Goal: Transaction & Acquisition: Download file/media

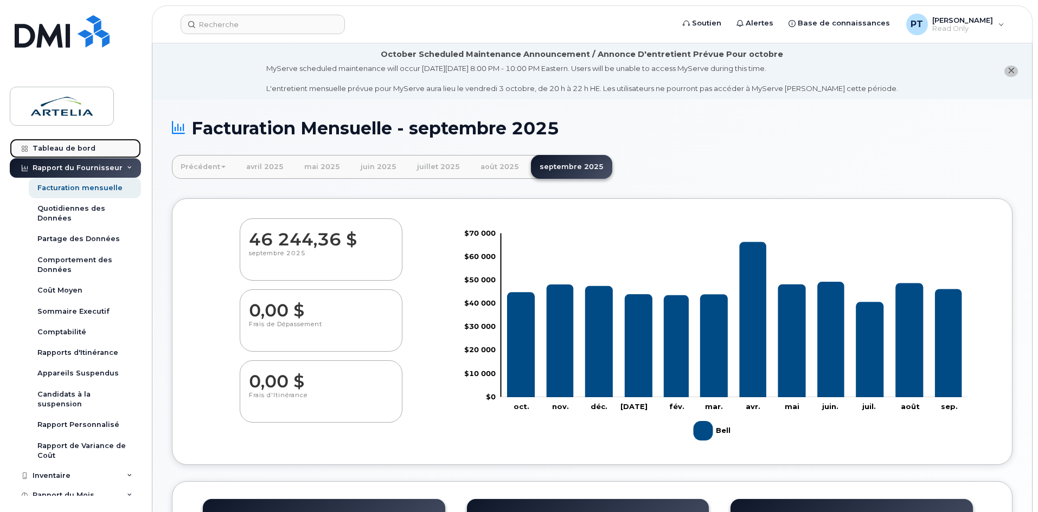
click at [68, 142] on link "Tableau de bord" at bounding box center [75, 149] width 131 height 20
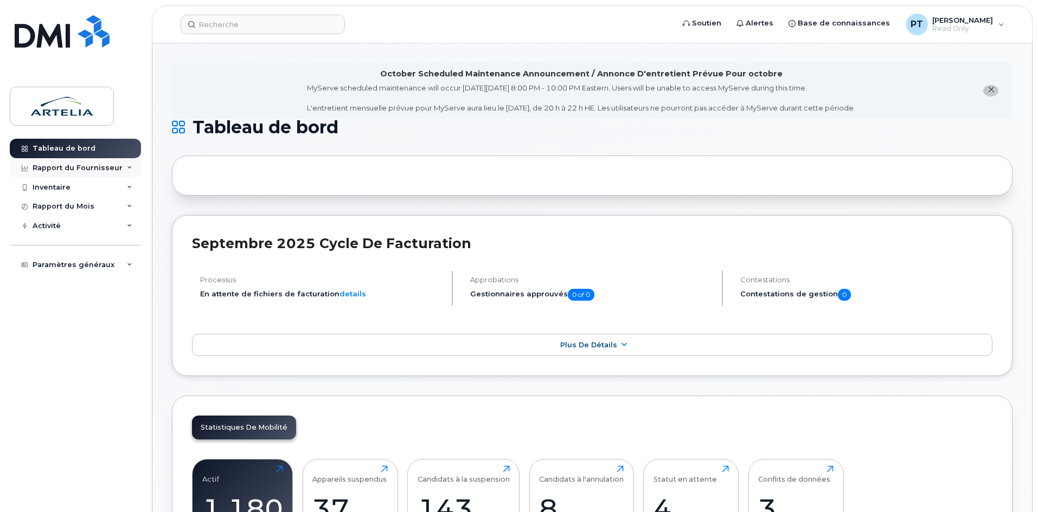
click at [106, 161] on div "Rapport du Fournisseur" at bounding box center [75, 168] width 131 height 20
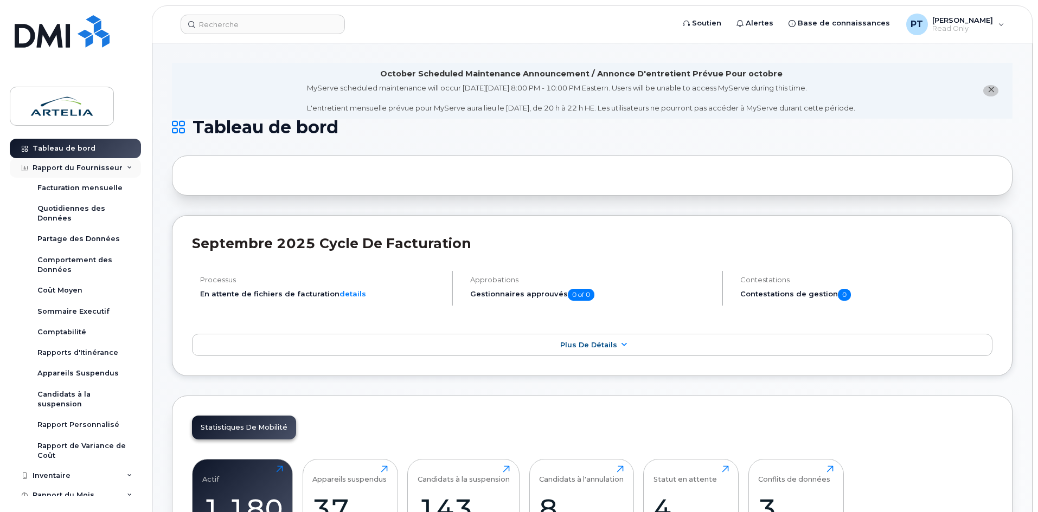
click at [120, 163] on div "Rapport du Fournisseur" at bounding box center [75, 168] width 131 height 20
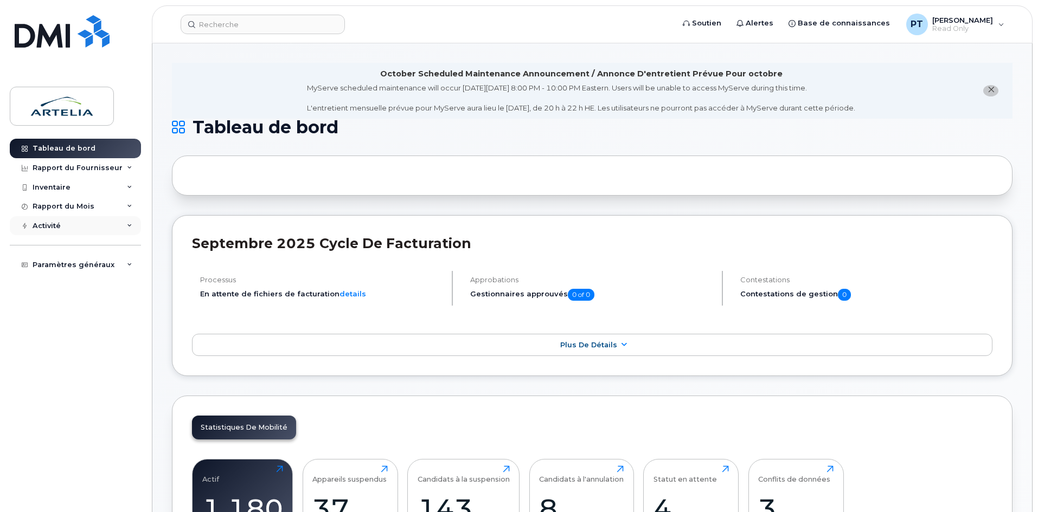
click at [127, 226] on icon at bounding box center [129, 225] width 5 height 5
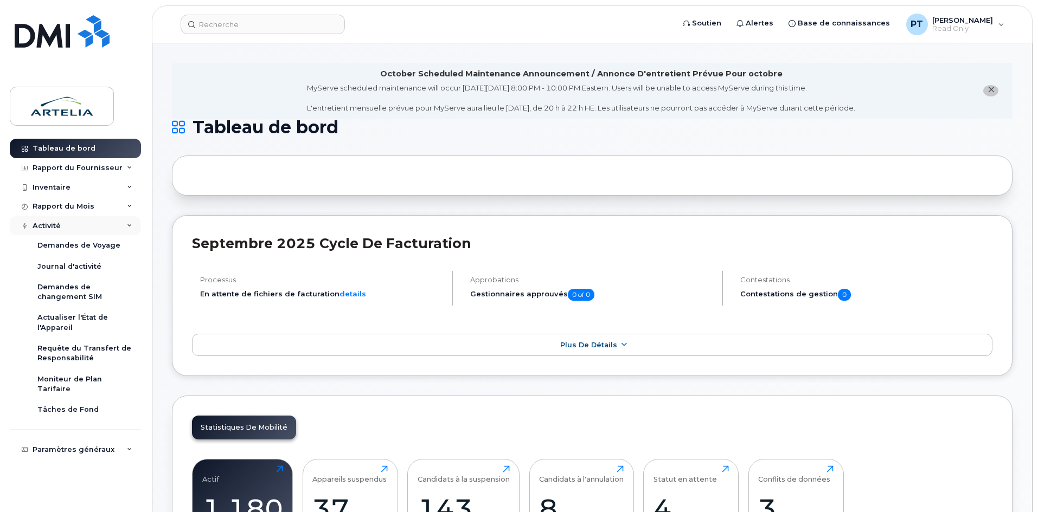
click at [127, 226] on icon at bounding box center [129, 225] width 5 height 5
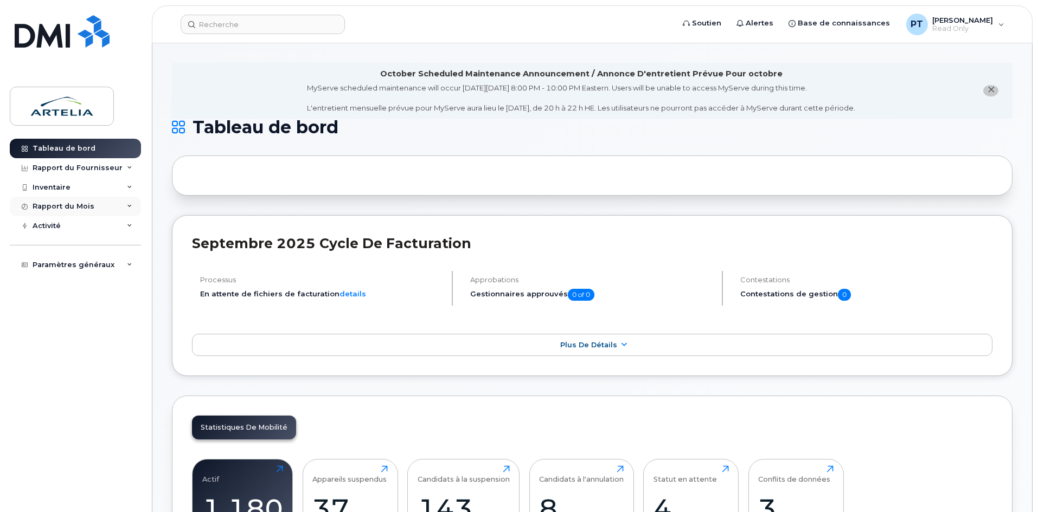
click at [129, 205] on icon at bounding box center [129, 206] width 5 height 5
click at [132, 189] on icon at bounding box center [129, 187] width 5 height 5
click at [131, 168] on icon at bounding box center [129, 167] width 5 height 5
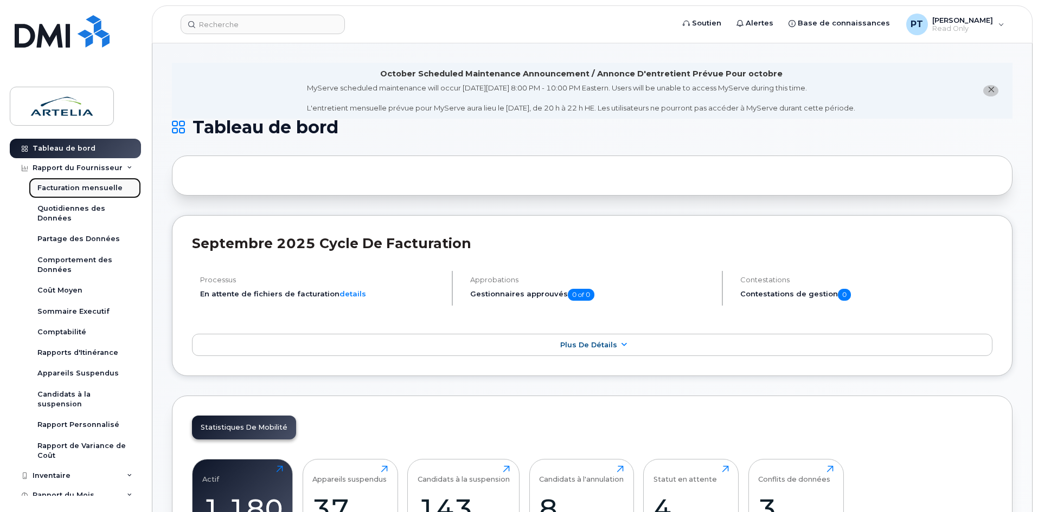
click at [92, 185] on div "Facturation mensuelle" at bounding box center [79, 188] width 85 height 10
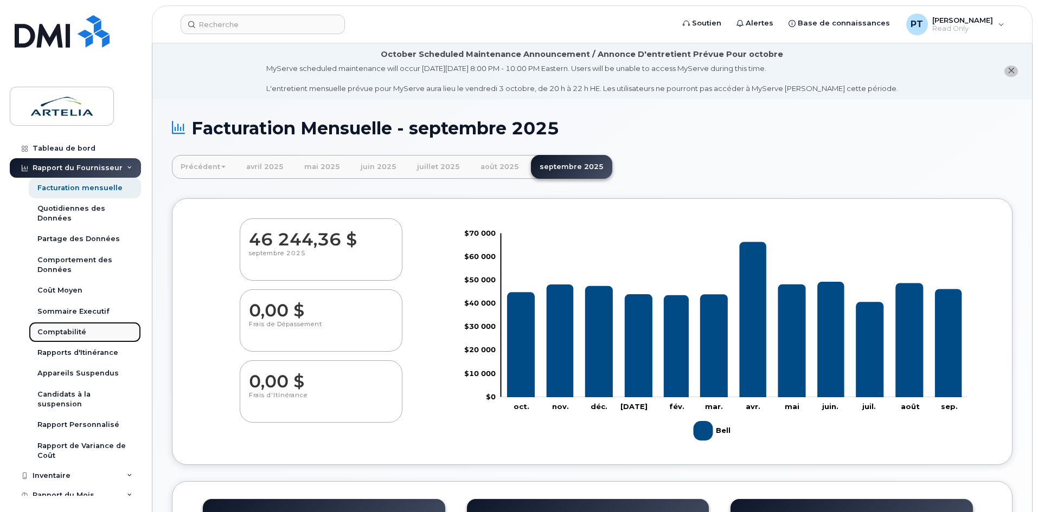
click at [84, 331] on link "Comptabilité" at bounding box center [85, 332] width 112 height 21
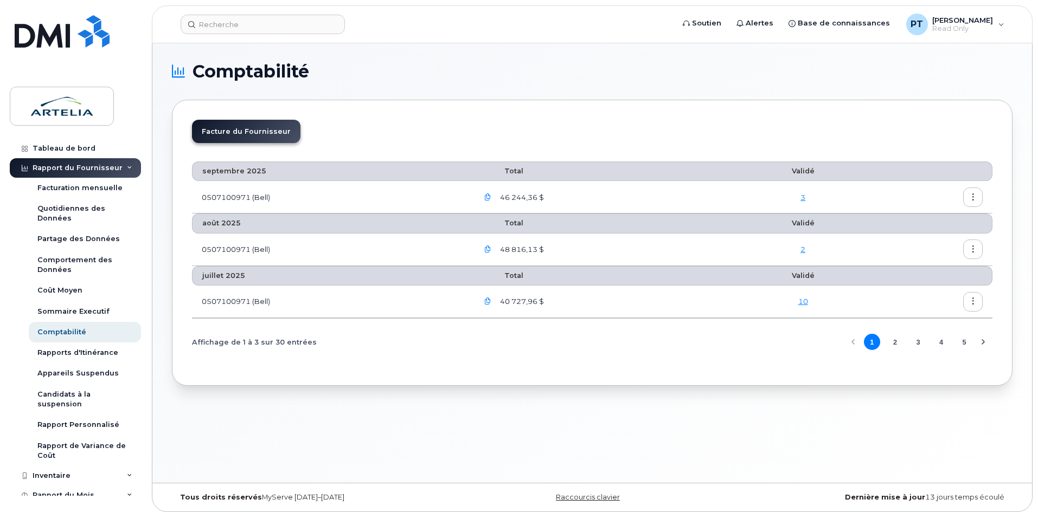
click at [805, 198] on link "3" at bounding box center [802, 197] width 5 height 9
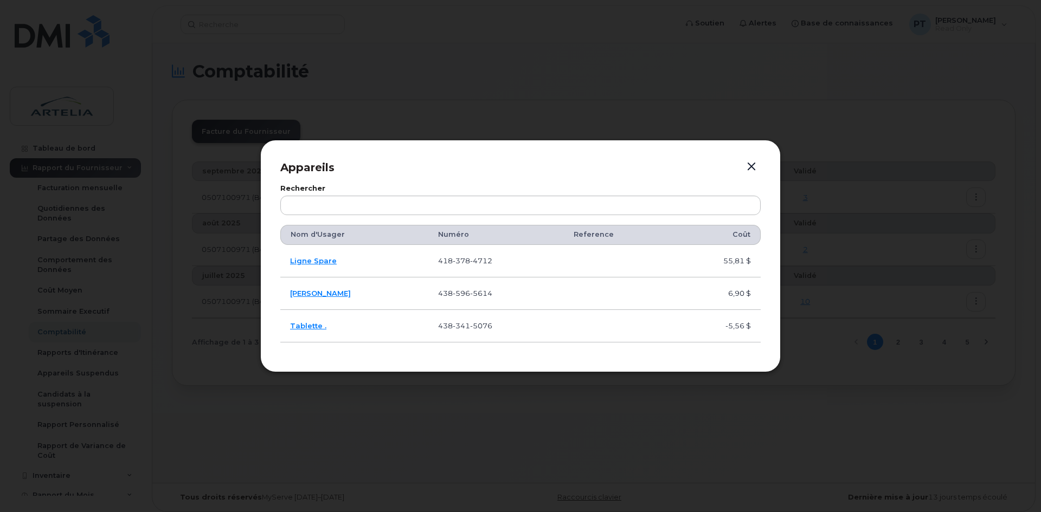
click at [756, 167] on button "button" at bounding box center [751, 166] width 16 height 15
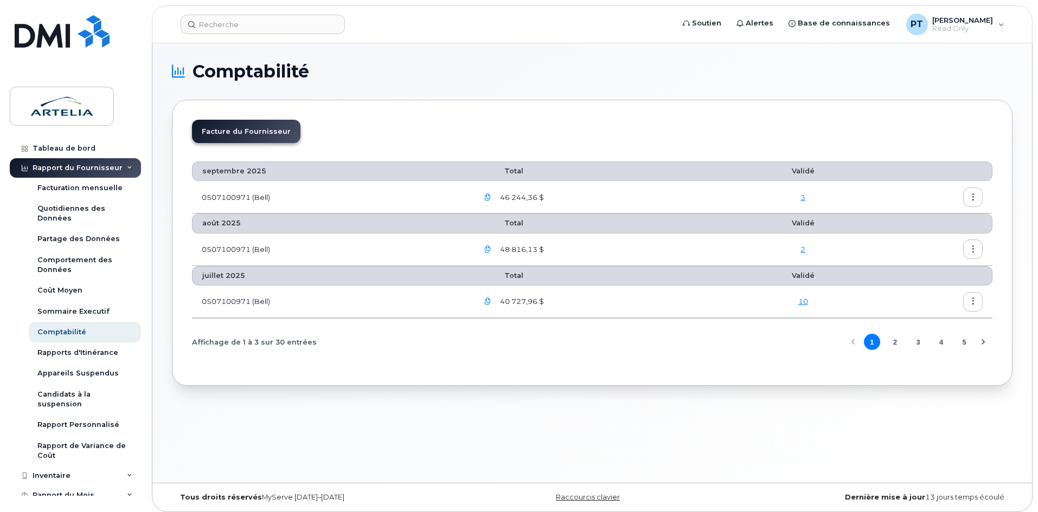
click at [248, 136] on li "Facture du Fournisseur" at bounding box center [246, 131] width 108 height 23
click at [245, 131] on li "Facture du Fournisseur" at bounding box center [246, 131] width 108 height 23
click at [491, 197] on icon "button" at bounding box center [487, 197] width 7 height 7
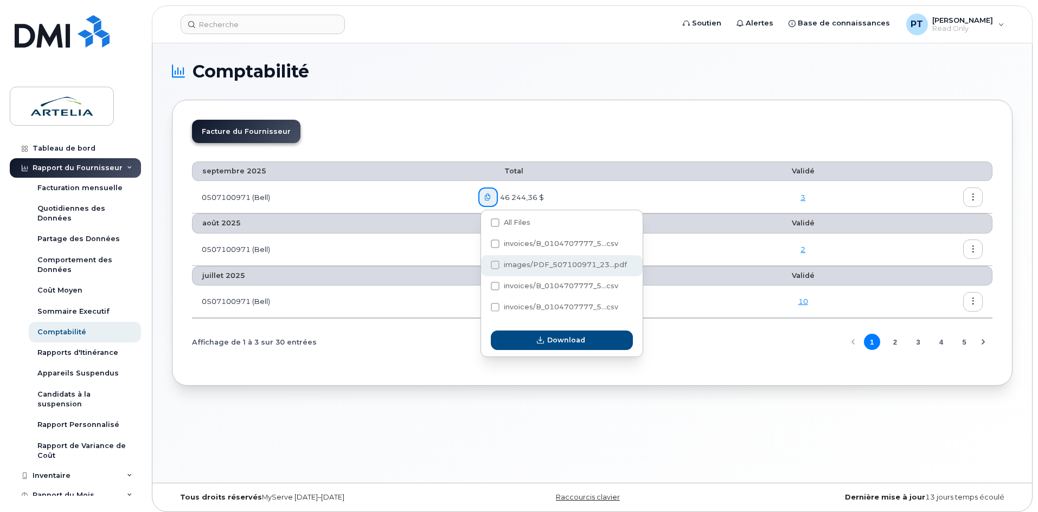
click at [496, 264] on span at bounding box center [495, 265] width 9 height 9
click at [483, 264] on input "images/PDF_507100971_23...pdf" at bounding box center [480, 265] width 5 height 5
checkbox input "true"
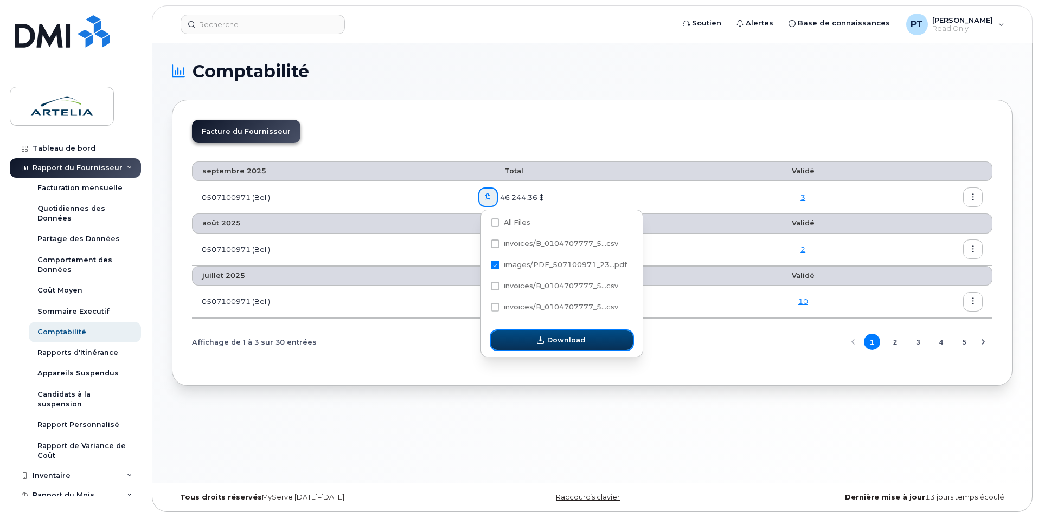
click at [576, 338] on span "Download" at bounding box center [566, 340] width 38 height 10
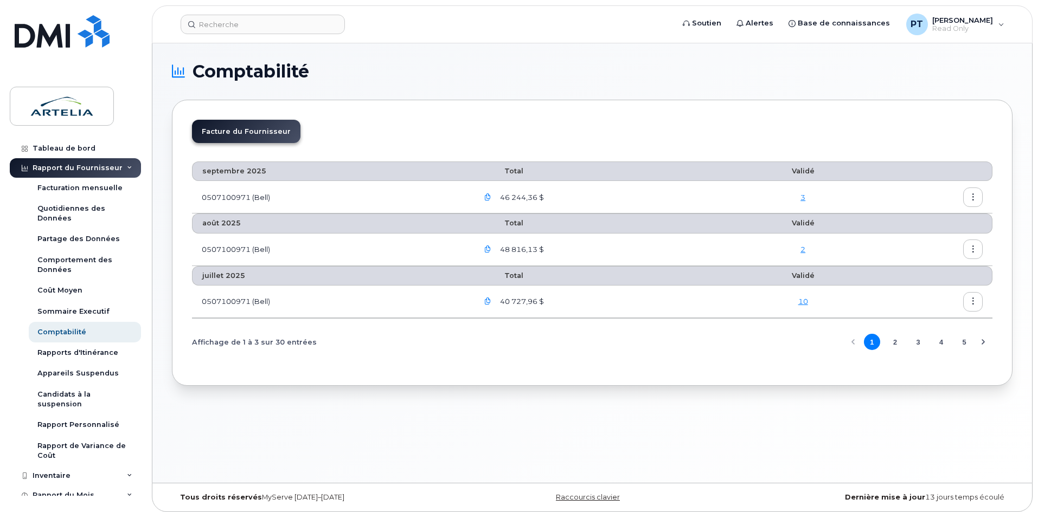
click at [649, 47] on div "Comptabilité Facture du Fournisseur septembre 2025 Total Validé 0507100971 (Bel…" at bounding box center [592, 263] width 880 height 440
click at [443, 353] on div "Affichage de 1 à 3 sur 30 entrées 1 2 3 4 5" at bounding box center [592, 343] width 800 height 28
click at [517, 75] on h1 "Comptabilité" at bounding box center [589, 71] width 835 height 17
click at [947, 24] on span "[PERSON_NAME]" at bounding box center [962, 20] width 61 height 9
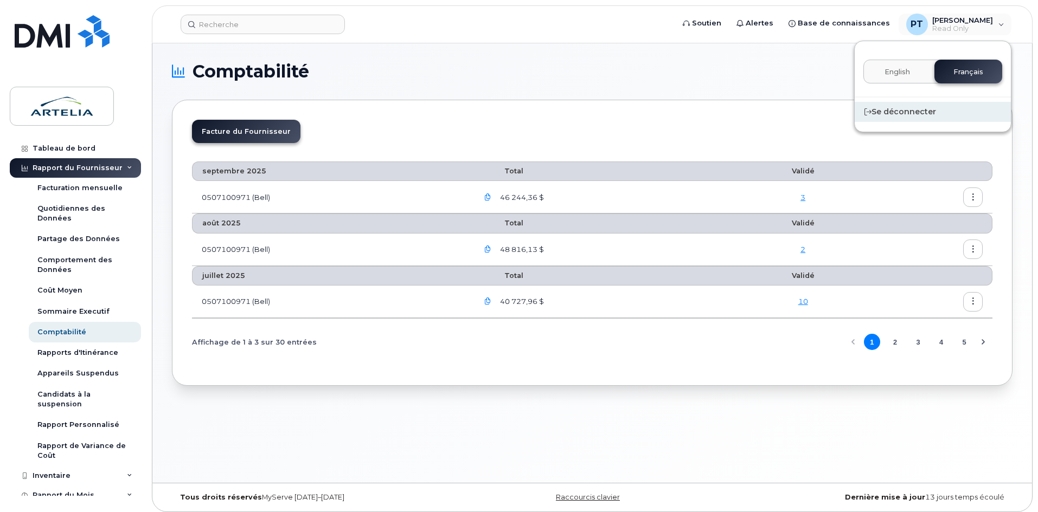
click at [897, 112] on div "Se déconnecter" at bounding box center [933, 112] width 156 height 20
